Goal: Transaction & Acquisition: Book appointment/travel/reservation

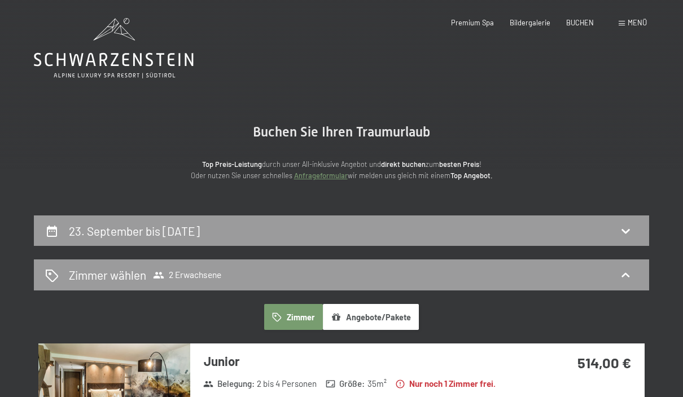
click at [590, 27] on div "Premium Spa Bildergalerie BUCHEN" at bounding box center [514, 23] width 191 height 10
click at [584, 22] on span "BUCHEN" at bounding box center [580, 22] width 28 height 9
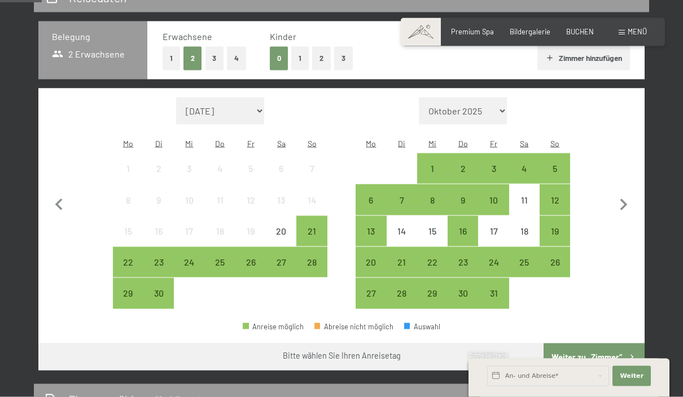
scroll to position [234, 0]
click at [161, 257] on div "23" at bounding box center [159, 271] width 28 height 28
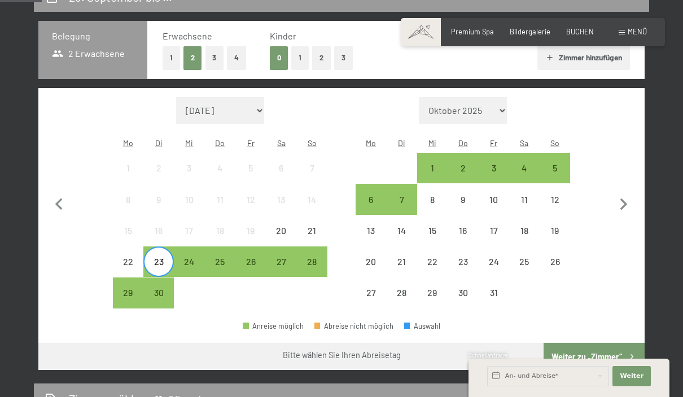
click at [185, 257] on div "24" at bounding box center [189, 271] width 28 height 28
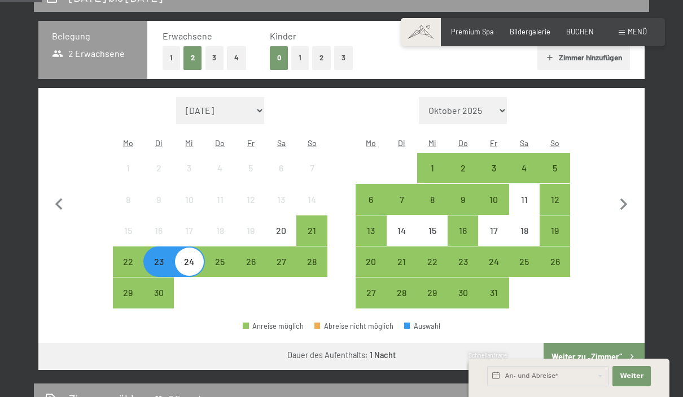
click at [612, 346] on button "Weiter zu „Zimmer“" at bounding box center [594, 356] width 101 height 27
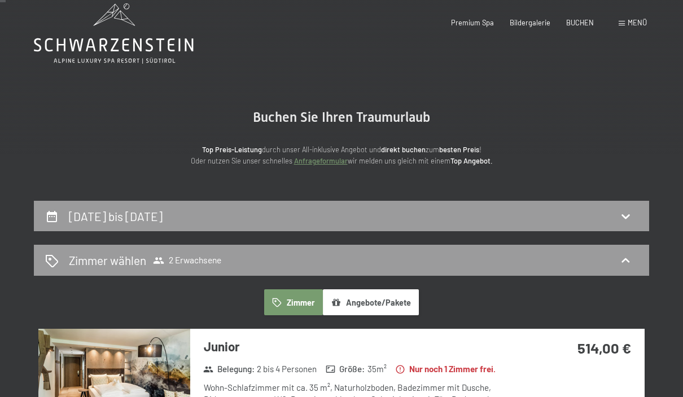
scroll to position [0, 0]
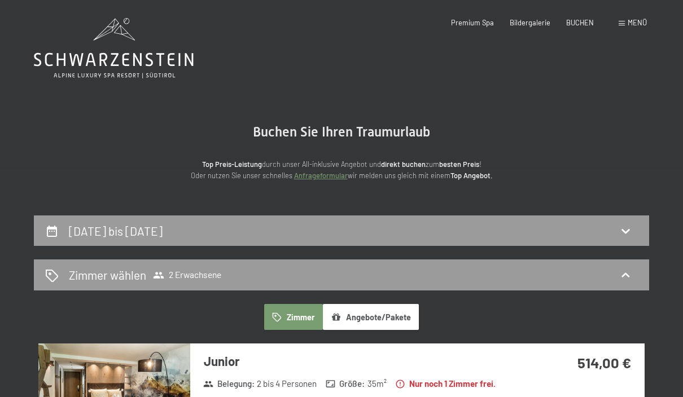
click at [641, 23] on span "Menü" at bounding box center [637, 22] width 19 height 9
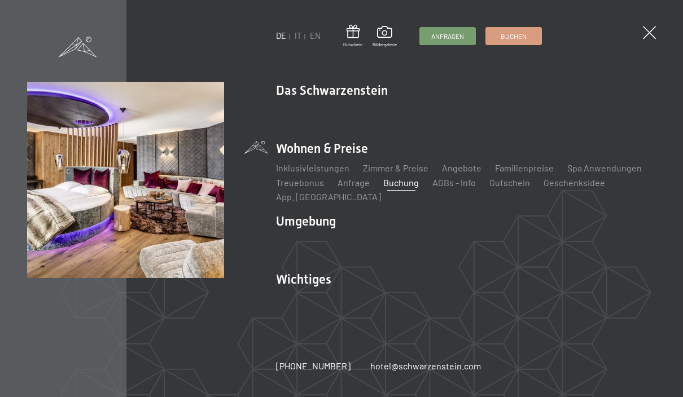
click at [503, 188] on link "Gutschein" at bounding box center [509, 182] width 41 height 11
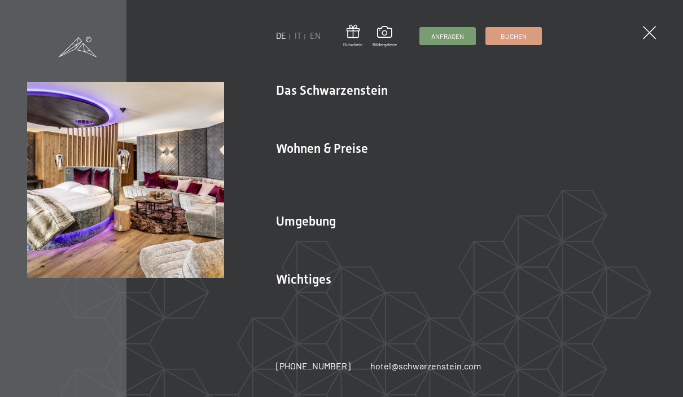
click at [312, 186] on link "Treuebonus" at bounding box center [300, 182] width 48 height 11
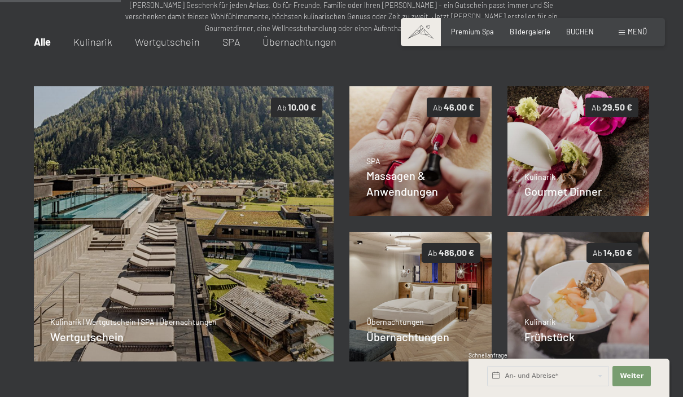
scroll to position [143, 0]
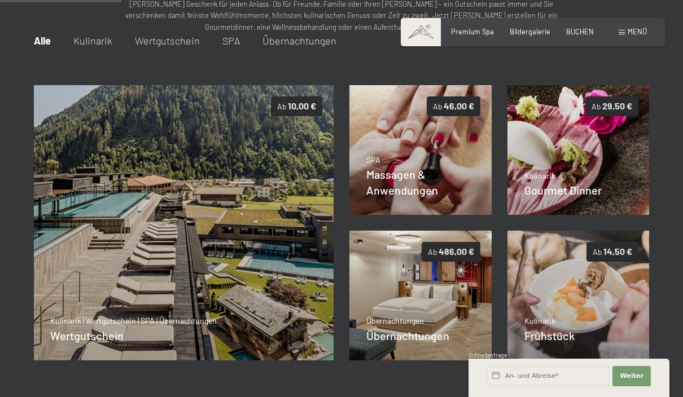
click at [592, 305] on img at bounding box center [578, 296] width 142 height 130
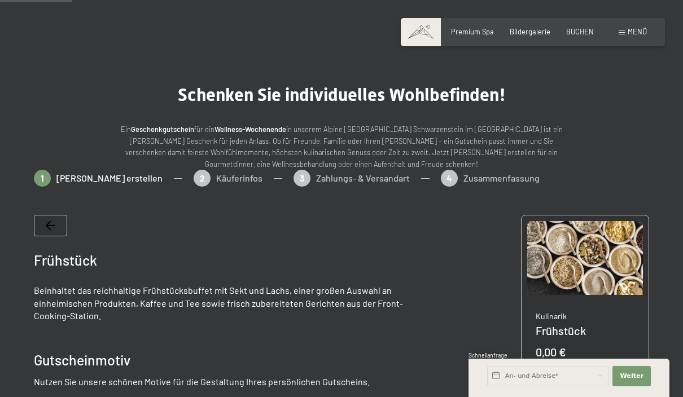
scroll to position [0, 0]
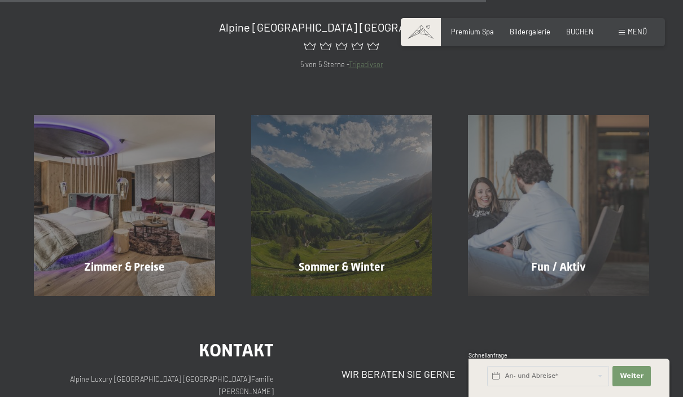
scroll to position [695, 0]
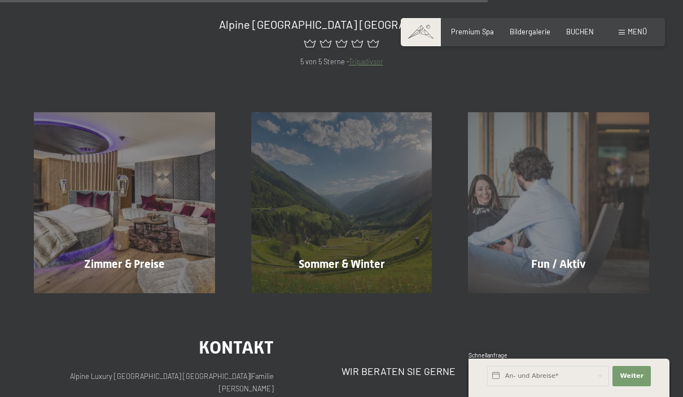
click at [147, 283] on span "Mehr erfahren" at bounding box center [127, 288] width 56 height 10
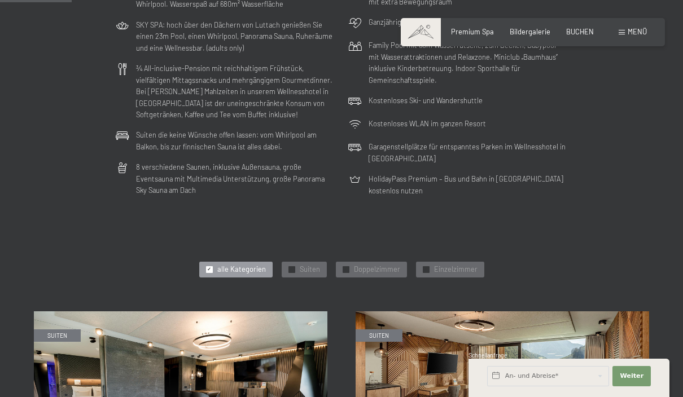
scroll to position [298, 0]
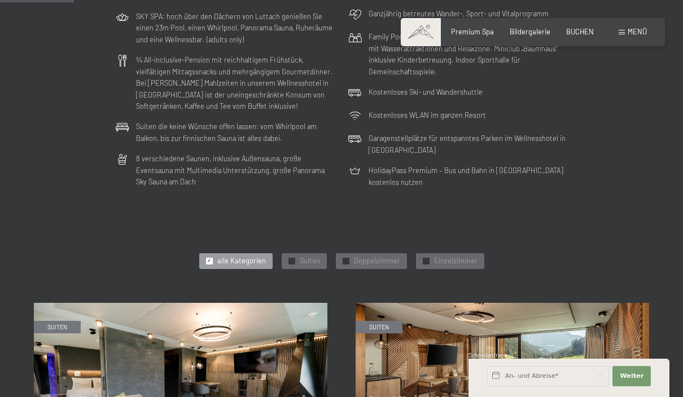
click at [304, 237] on span "Einwilligung Marketing*" at bounding box center [278, 230] width 93 height 11
click at [226, 237] on input "Einwilligung Marketing*" at bounding box center [220, 230] width 11 height 11
click at [297, 237] on span "Einwilligung Marketing*" at bounding box center [278, 230] width 93 height 11
click at [226, 237] on input "Einwilligung Marketing*" at bounding box center [220, 230] width 11 height 11
click at [296, 237] on span "Einwilligung Marketing*" at bounding box center [278, 230] width 93 height 11
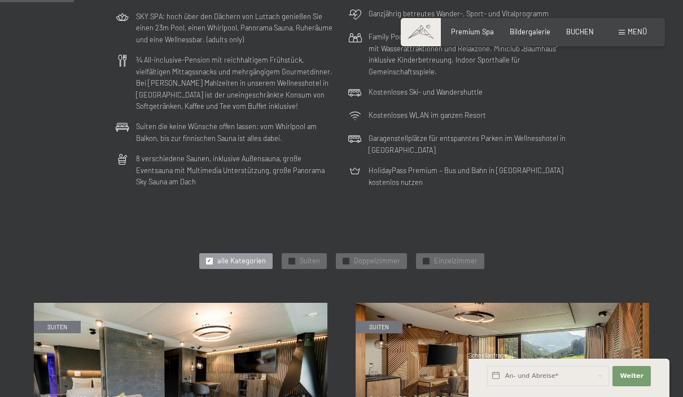
click at [226, 237] on input "Einwilligung Marketing*" at bounding box center [220, 230] width 11 height 11
checkbox input "false"
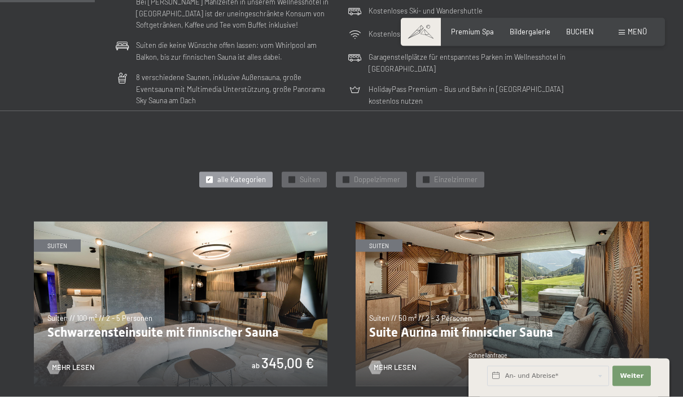
scroll to position [383, 0]
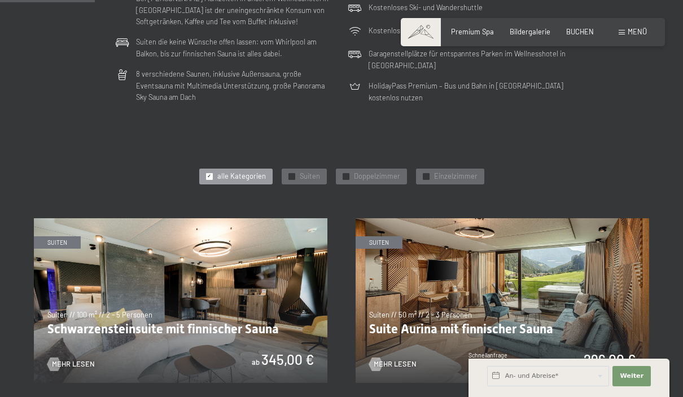
click at [292, 178] on div "✓ Suiten" at bounding box center [304, 177] width 45 height 16
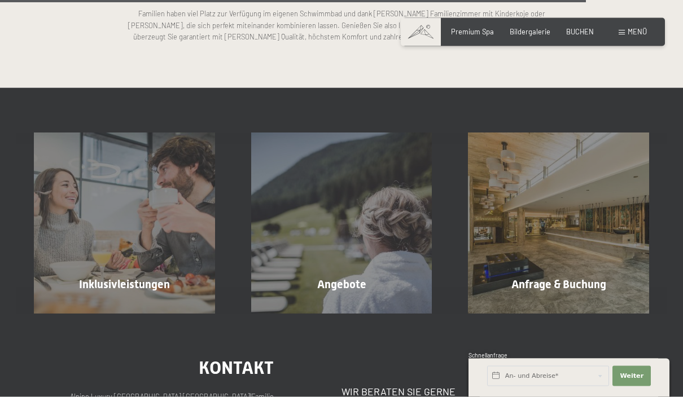
scroll to position [1774, 0]
click at [359, 280] on div "Angebote Mehr erfahren" at bounding box center [341, 223] width 217 height 181
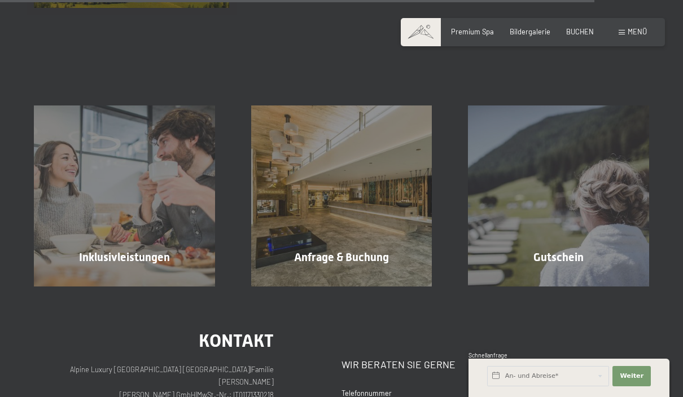
scroll to position [1576, 0]
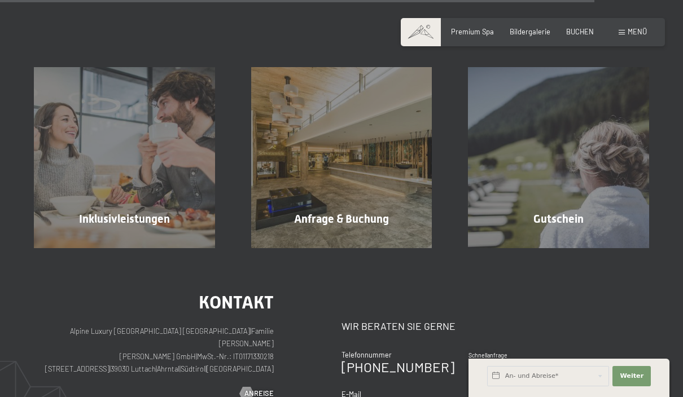
click at [564, 238] on span "Mehr erfahren" at bounding box center [561, 243] width 56 height 10
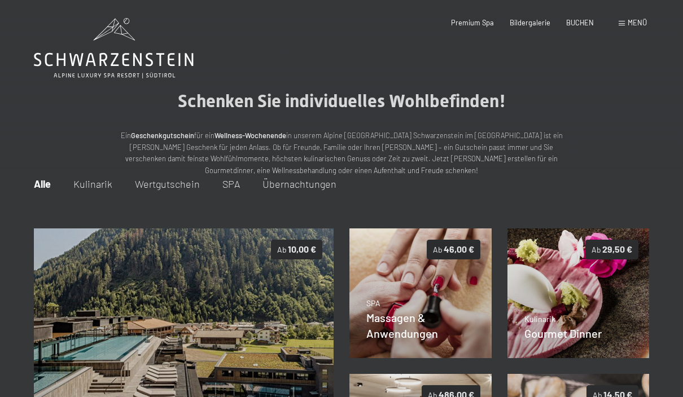
click at [636, 24] on span "Menü" at bounding box center [637, 22] width 19 height 9
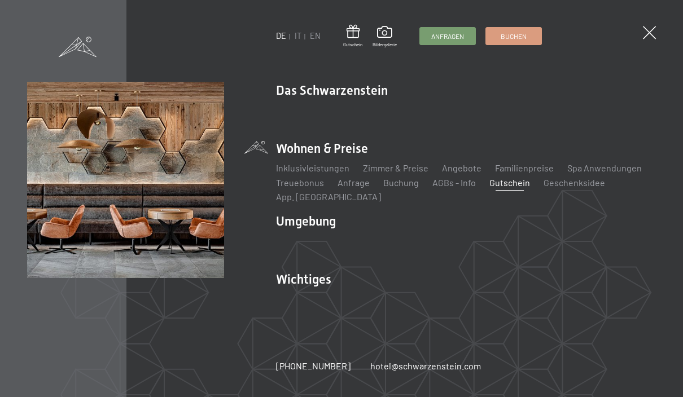
click at [529, 299] on link "Downloads" at bounding box center [533, 299] width 44 height 11
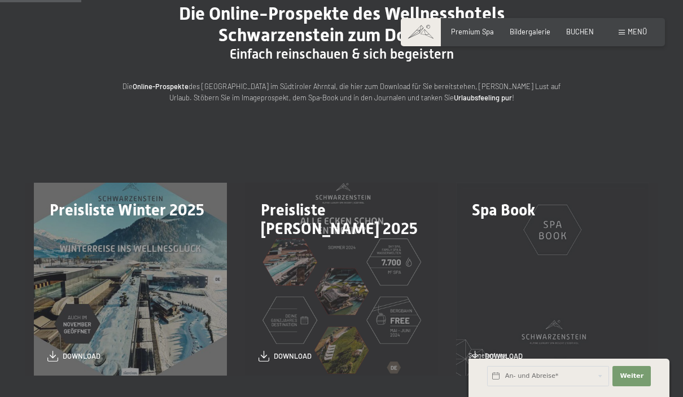
scroll to position [92, 0]
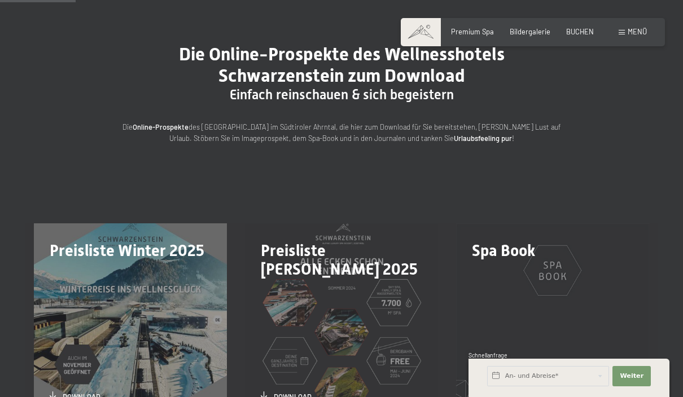
click at [62, 394] on link "download" at bounding box center [73, 397] width 53 height 11
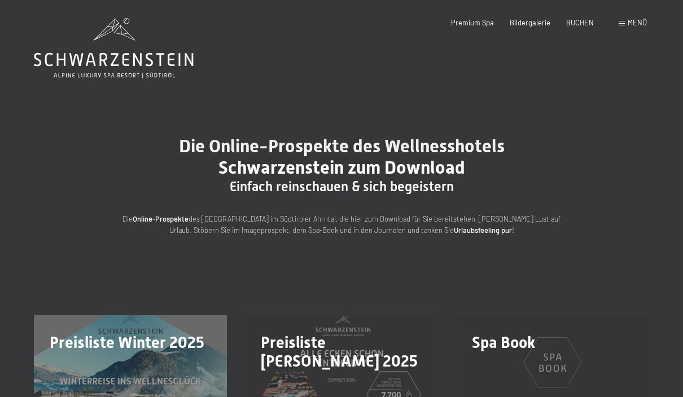
click at [634, 21] on span "Menü" at bounding box center [637, 22] width 19 height 9
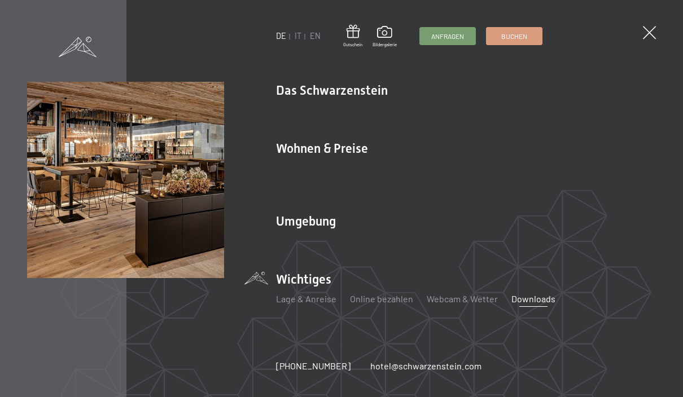
click at [444, 124] on link "Bildergalerie" at bounding box center [429, 124] width 51 height 11
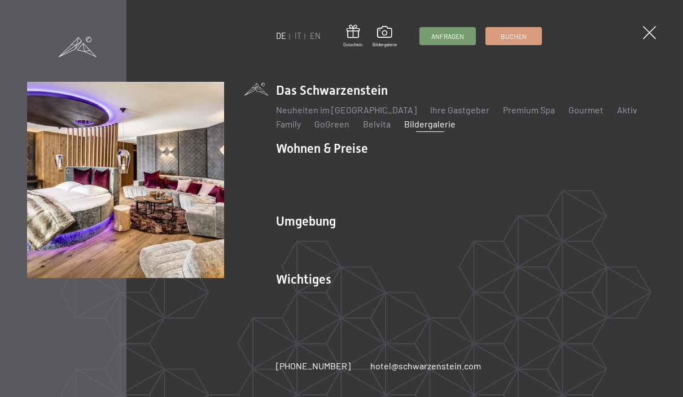
click at [581, 187] on link "Geschenksidee" at bounding box center [575, 182] width 62 height 11
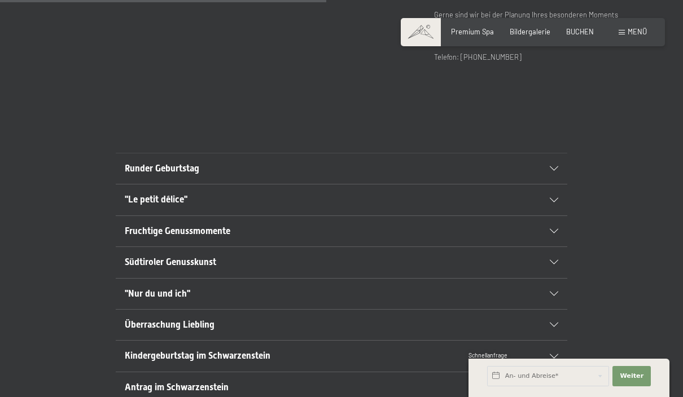
scroll to position [547, 0]
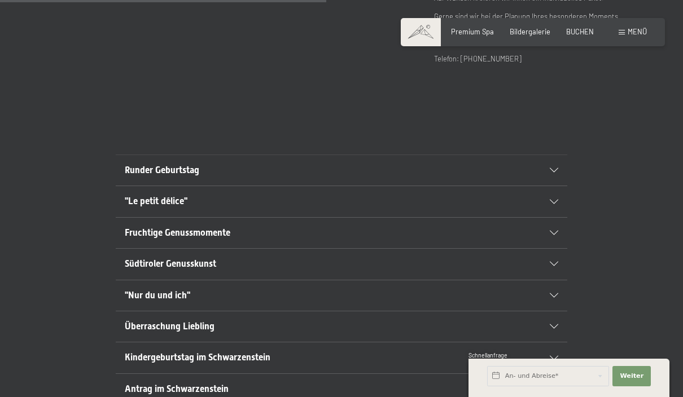
click at [558, 294] on icon at bounding box center [554, 296] width 8 height 5
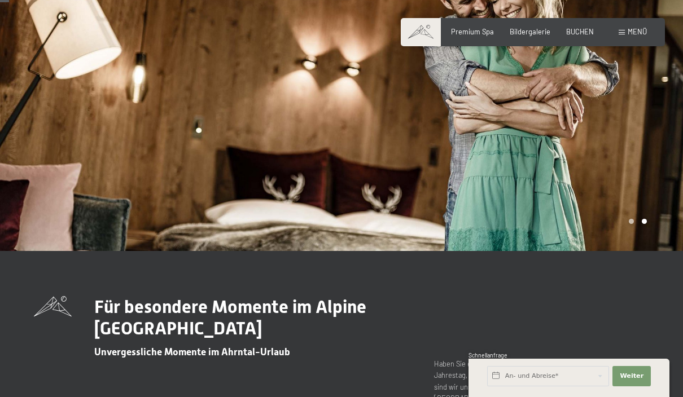
scroll to position [0, 0]
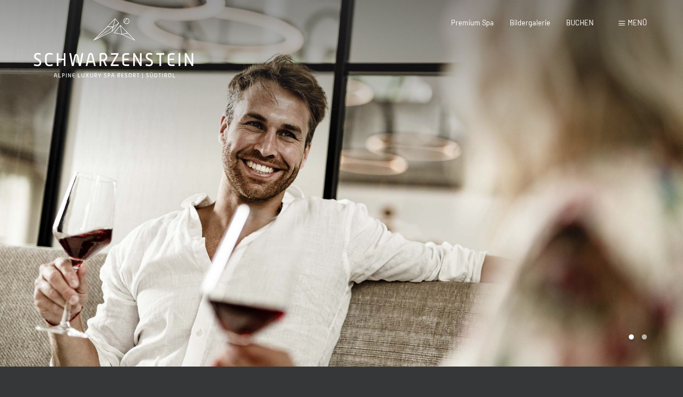
click at [641, 22] on span "Menü" at bounding box center [637, 22] width 19 height 9
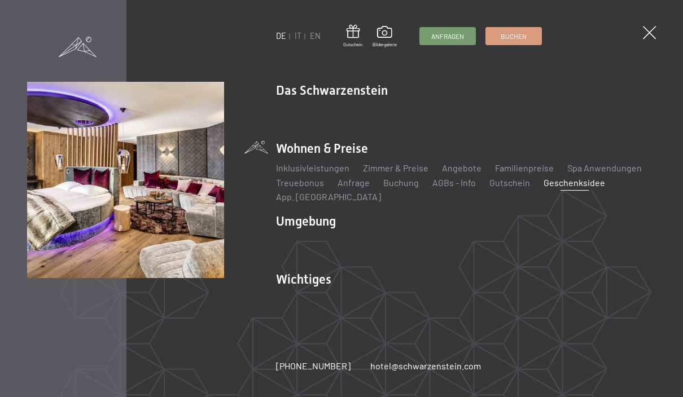
click at [414, 173] on link "Zimmer & Preise" at bounding box center [395, 168] width 65 height 11
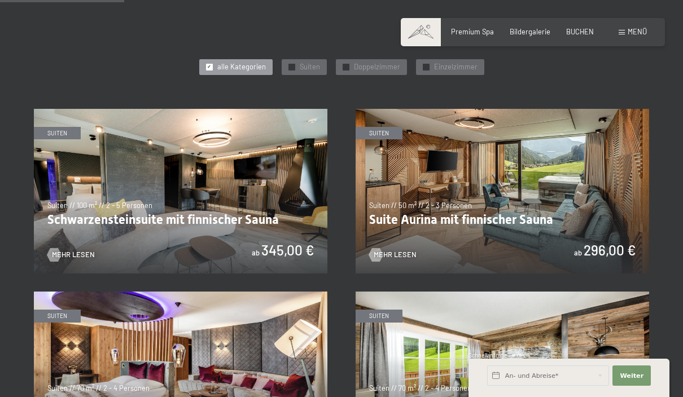
scroll to position [510, 0]
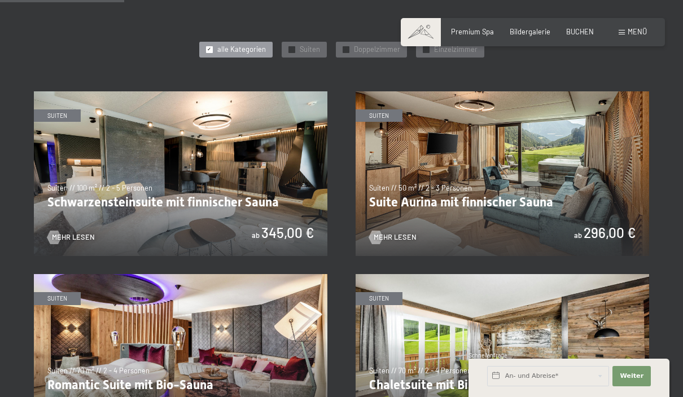
click at [603, 224] on img at bounding box center [503, 173] width 294 height 165
